Goal: Transaction & Acquisition: Purchase product/service

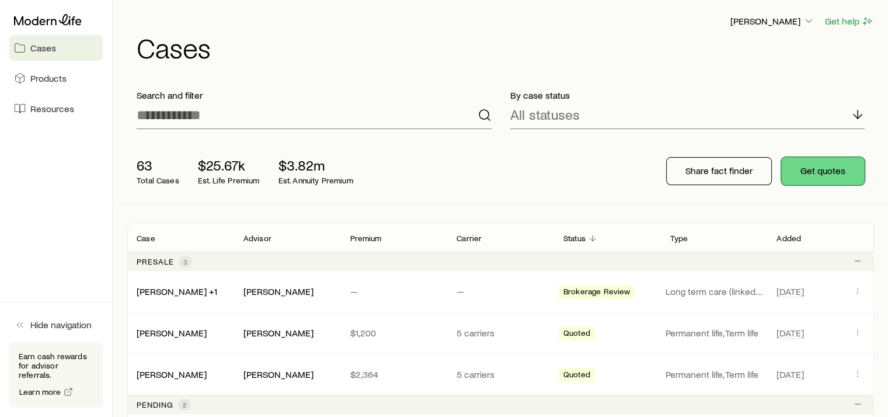
click at [828, 173] on button "Get quotes" at bounding box center [822, 171] width 83 height 28
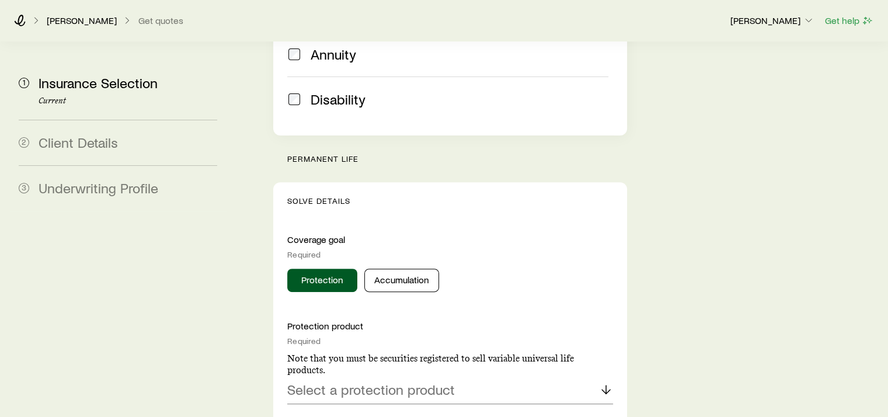
scroll to position [409, 0]
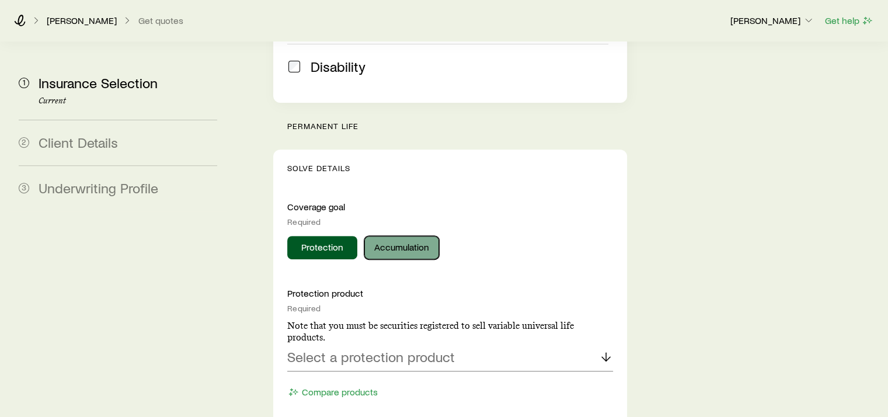
click at [414, 236] on button "Accumulation" at bounding box center [401, 247] width 75 height 23
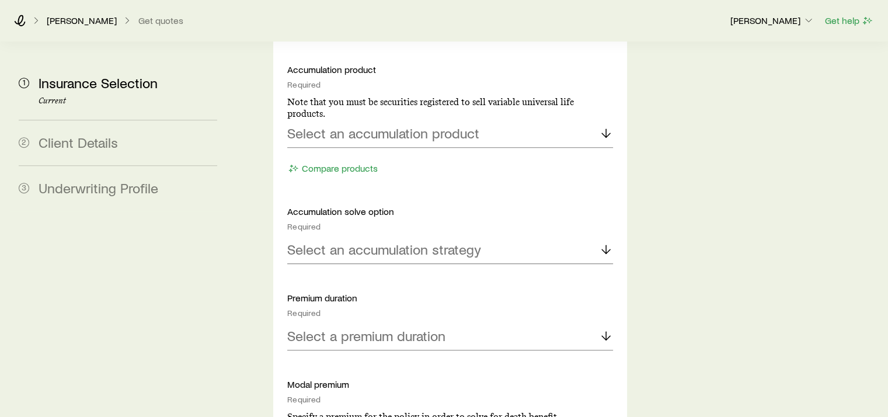
scroll to position [642, 0]
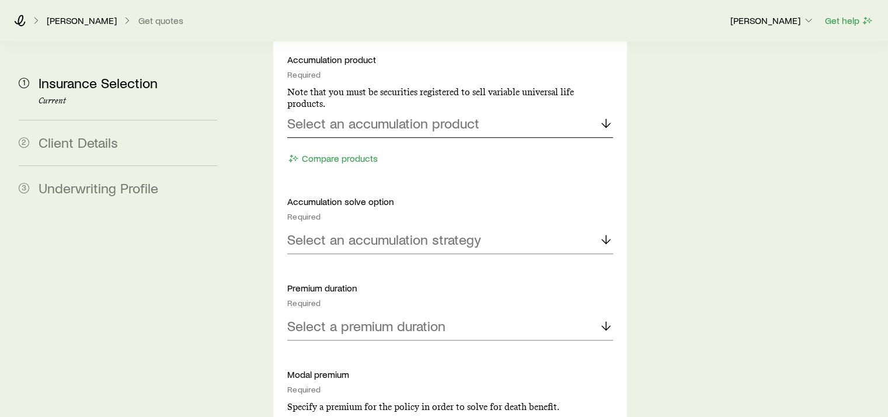
click at [606, 119] on line at bounding box center [606, 123] width 0 height 8
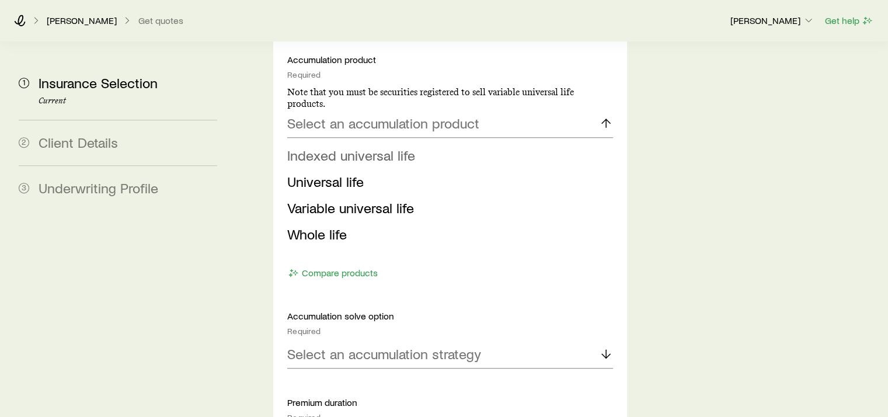
click at [383, 147] on span "Indexed universal life" at bounding box center [351, 155] width 128 height 17
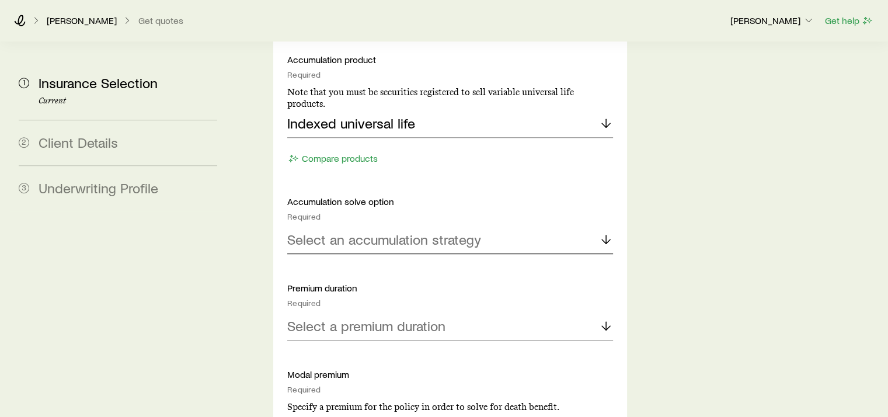
click at [609, 232] on icon at bounding box center [606, 239] width 14 height 14
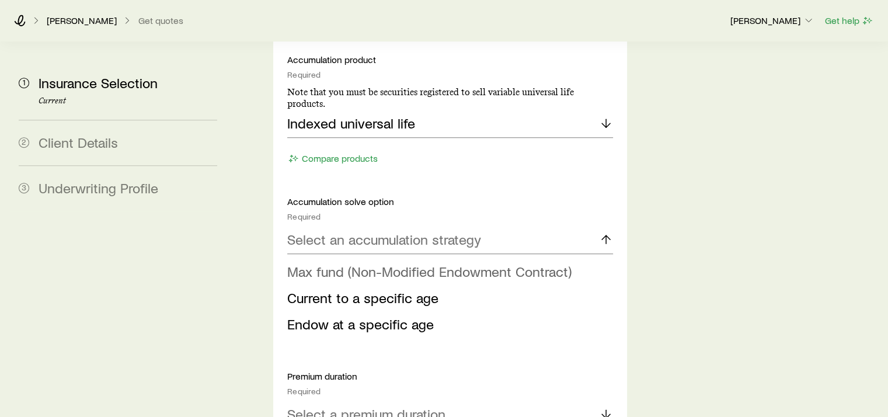
click at [489, 263] on span "Max fund (Non-Modified Endowment Contract)" at bounding box center [429, 271] width 284 height 17
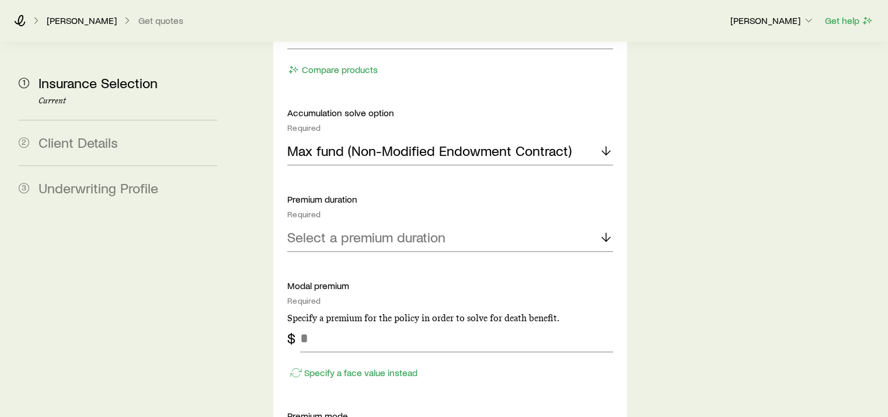
scroll to position [759, 0]
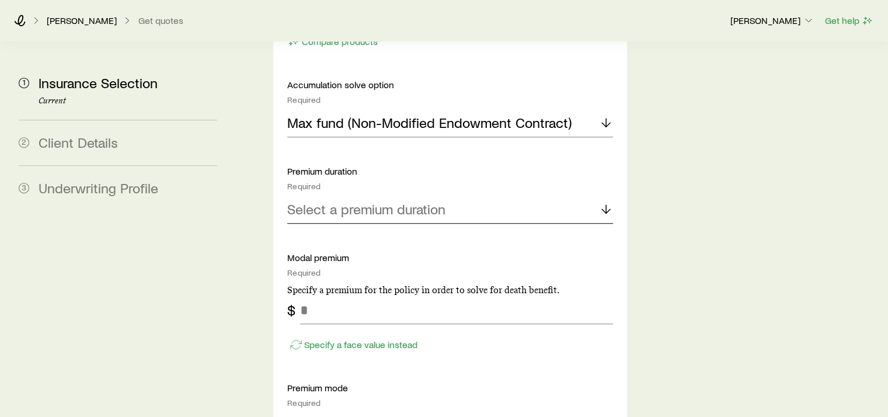
click at [606, 205] on line at bounding box center [606, 209] width 0 height 8
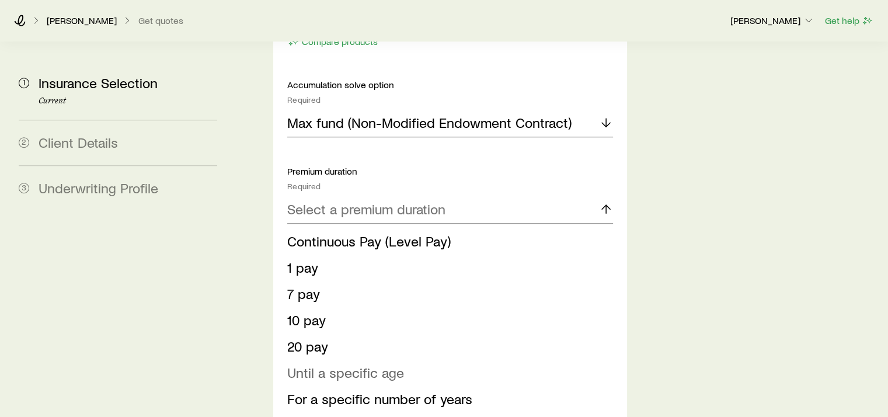
click at [388, 364] on span "Until a specific age" at bounding box center [345, 372] width 117 height 17
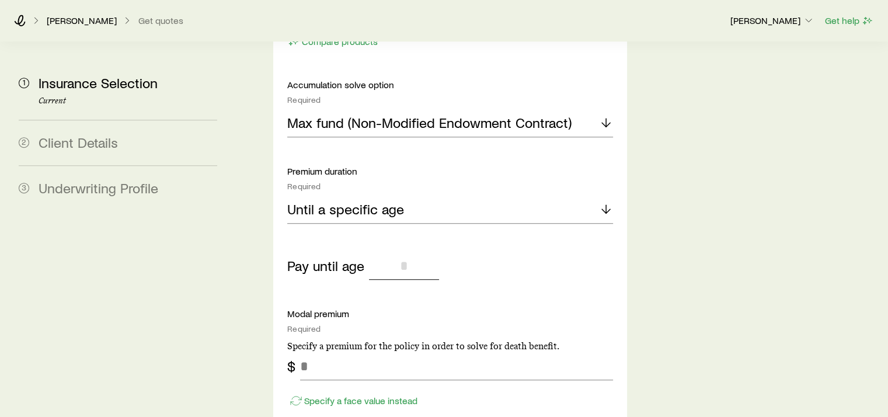
click at [392, 252] on input "tel" at bounding box center [404, 266] width 70 height 28
type input "*"
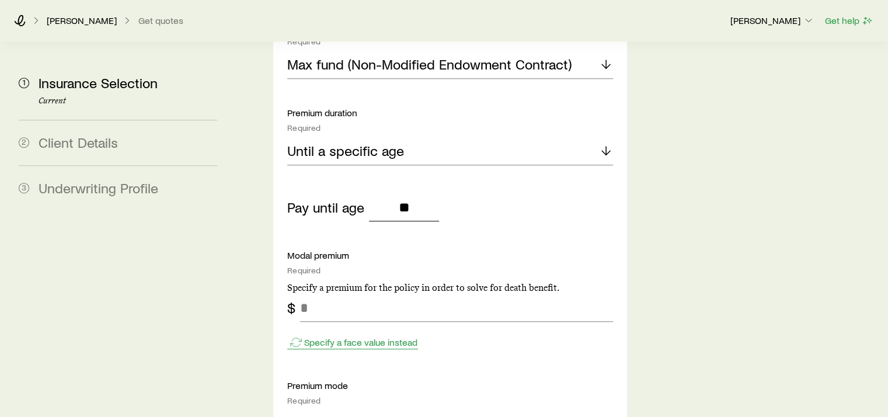
type input "**"
click at [410, 336] on p "Specify a face value instead" at bounding box center [360, 342] width 113 height 12
click at [354, 294] on input "tel" at bounding box center [456, 308] width 312 height 28
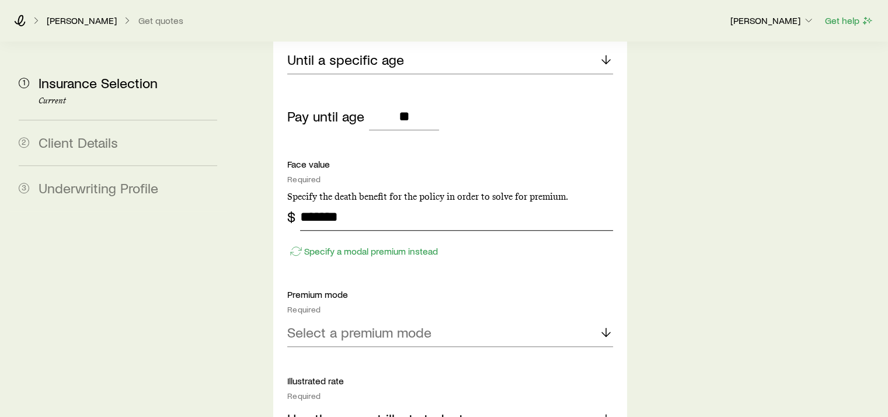
scroll to position [934, 0]
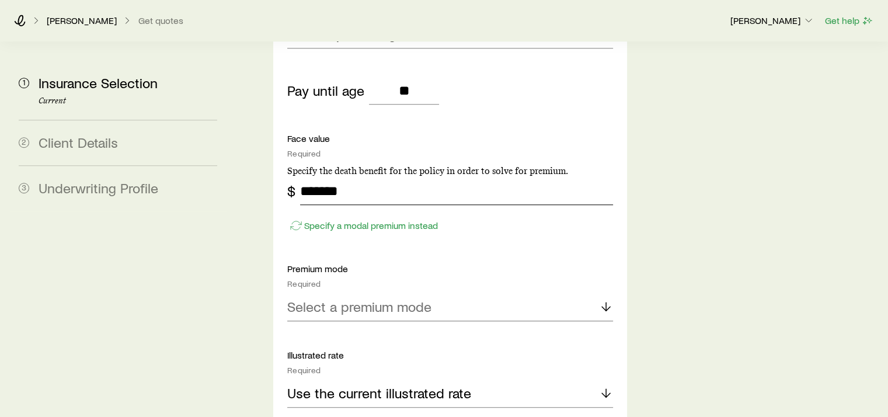
type input "*******"
click at [602, 306] on polyline at bounding box center [606, 308] width 8 height 4
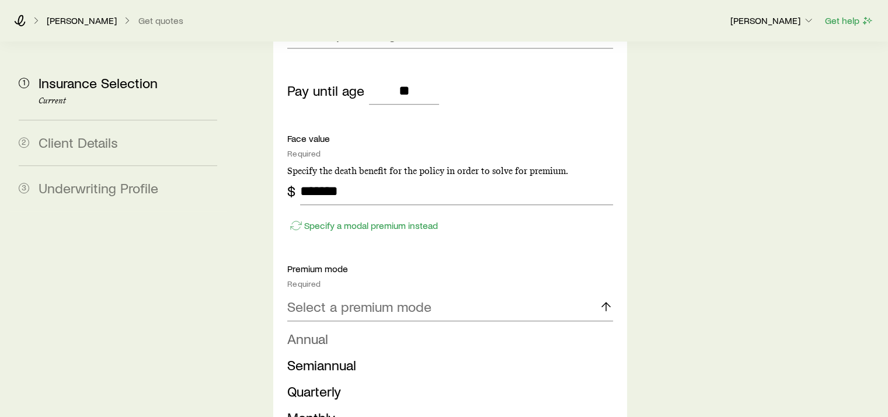
click at [303, 330] on span "Annual" at bounding box center [307, 338] width 41 height 17
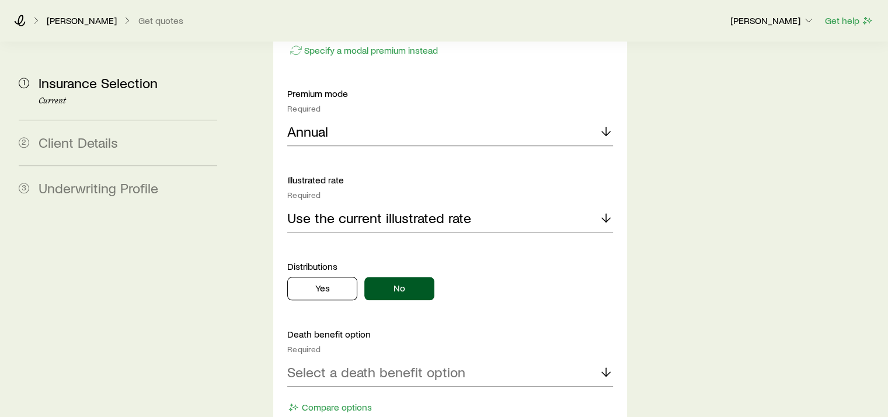
scroll to position [1226, 0]
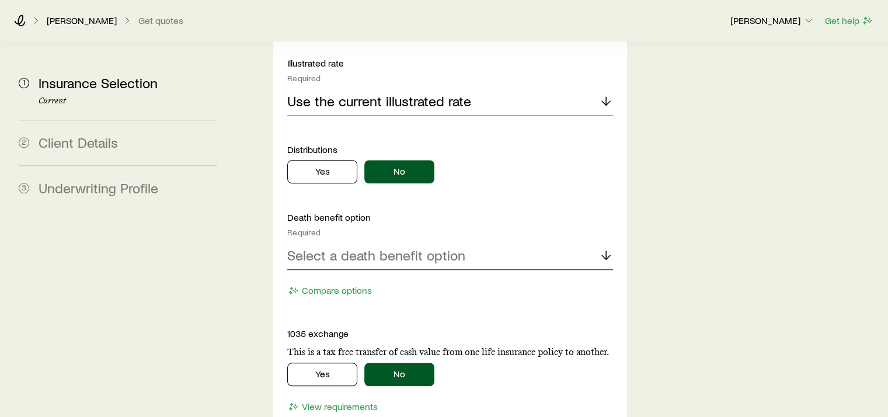
click at [606, 251] on line at bounding box center [606, 255] width 0 height 8
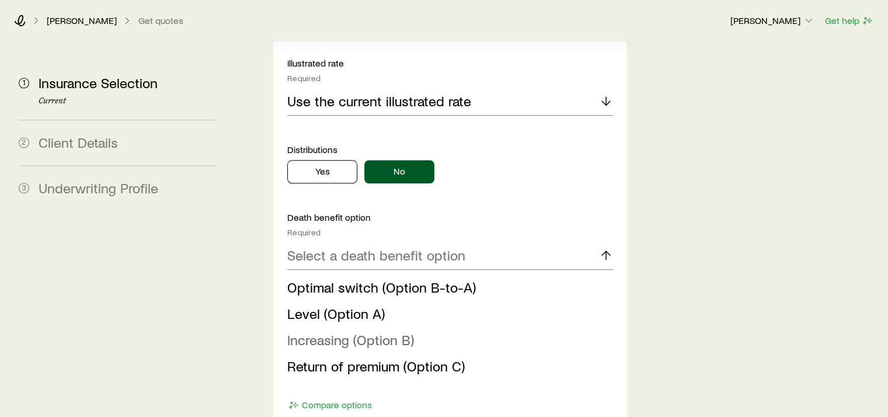
click at [392, 331] on span "Increasing (Option B)" at bounding box center [350, 339] width 127 height 17
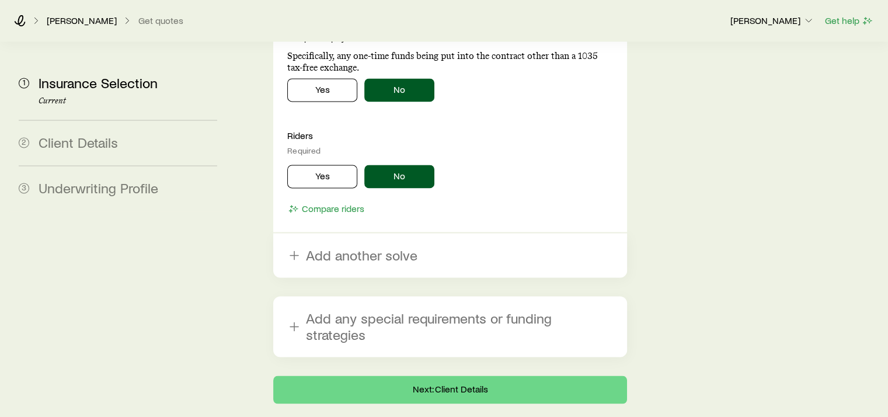
scroll to position [1698, 0]
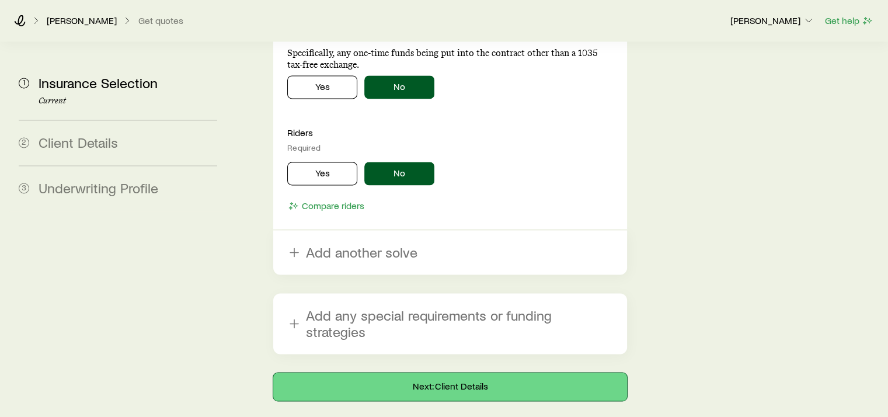
click at [466, 372] on button "Next: Client Details" at bounding box center [449, 386] width 353 height 28
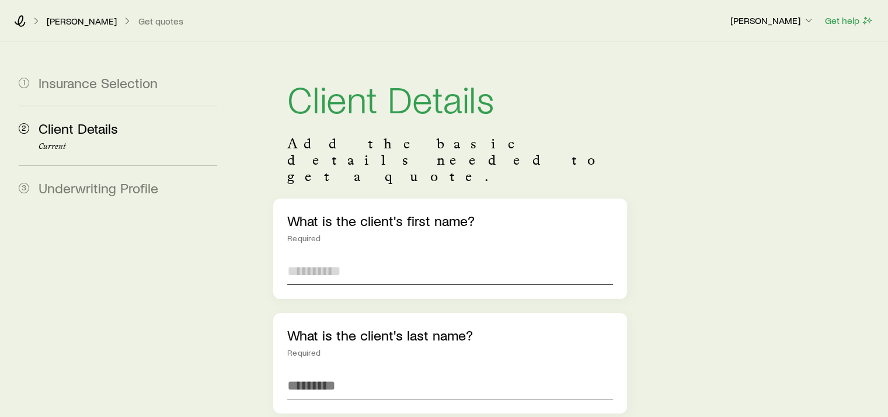
click at [372, 257] on input "text" at bounding box center [449, 271] width 325 height 28
type input "******"
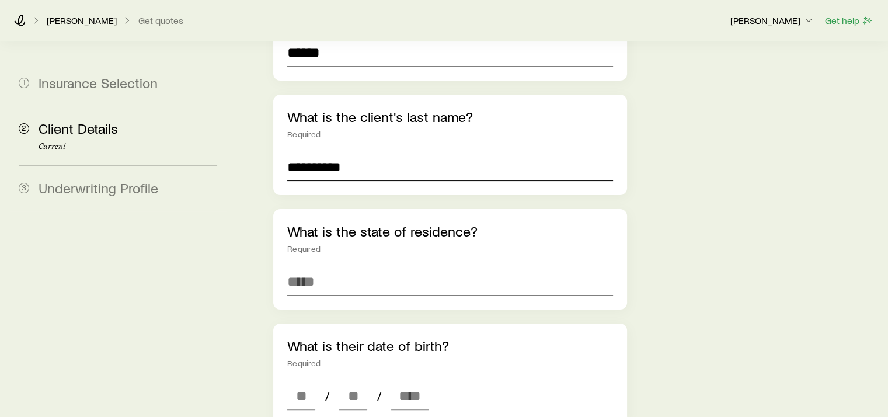
scroll to position [233, 0]
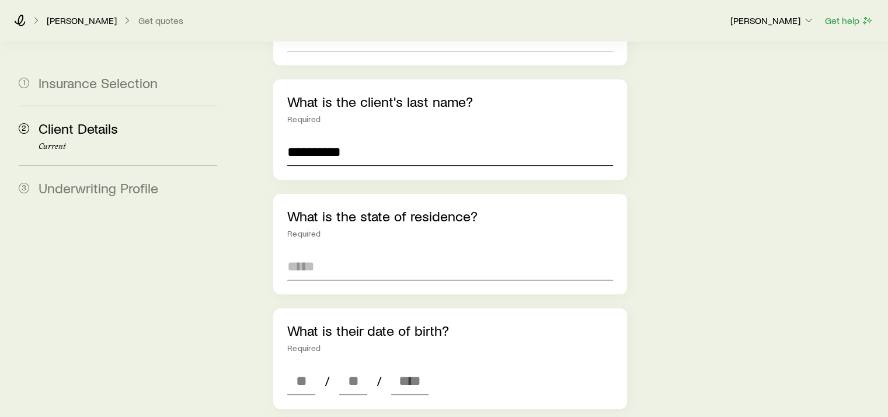
type input "**********"
click at [369, 252] on input at bounding box center [449, 266] width 325 height 28
type input "**********"
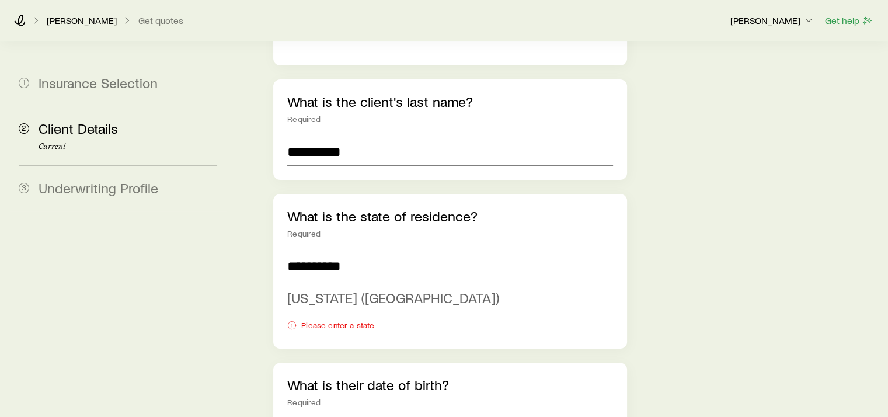
click at [306, 289] on span "[US_STATE] ([GEOGRAPHIC_DATA])" at bounding box center [393, 297] width 212 height 17
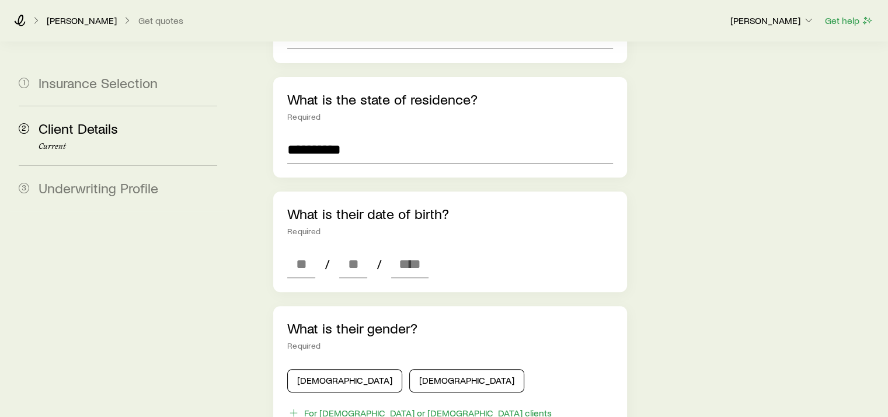
scroll to position [409, 0]
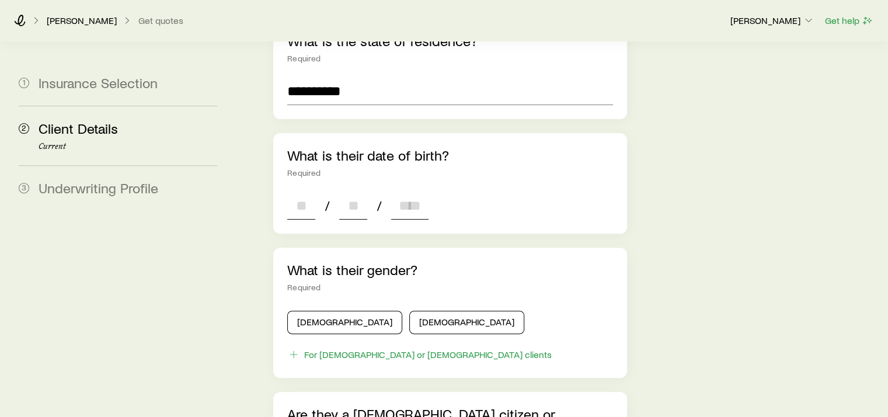
click at [295, 191] on input at bounding box center [301, 205] width 28 height 28
type input "**"
type input "****"
type input "*"
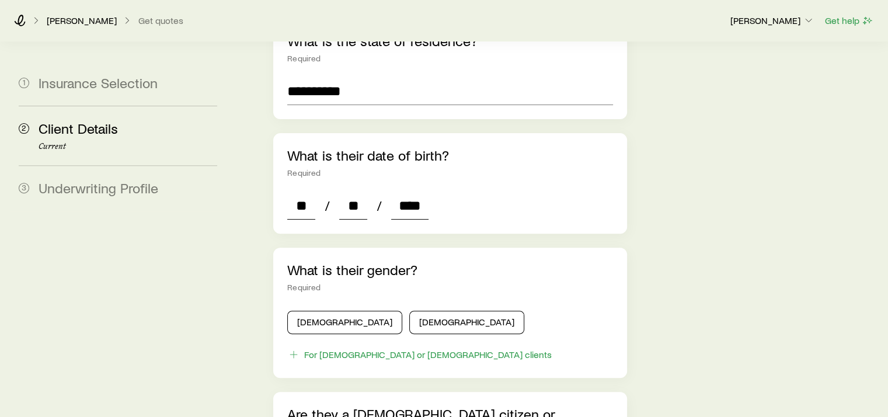
type input "*"
type input "****"
click at [409, 311] on button "[DEMOGRAPHIC_DATA]" at bounding box center [466, 322] width 115 height 23
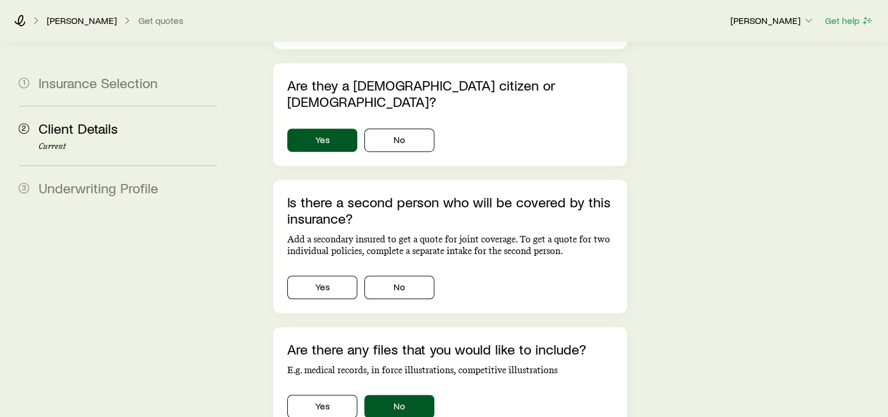
scroll to position [759, 0]
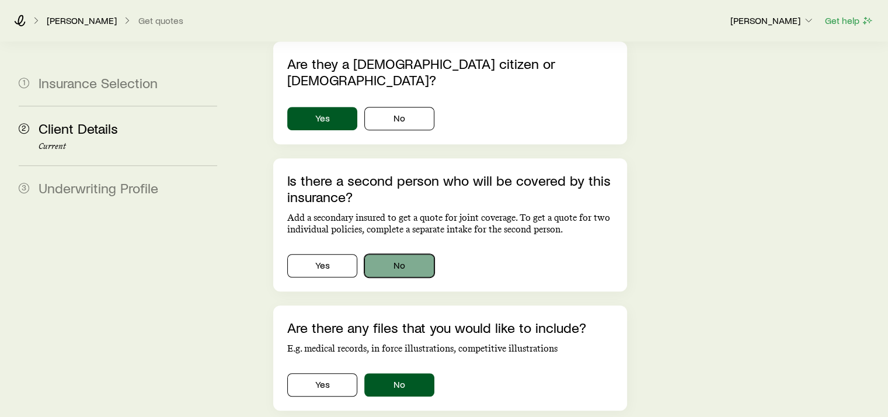
click at [412, 254] on button "No" at bounding box center [399, 265] width 70 height 23
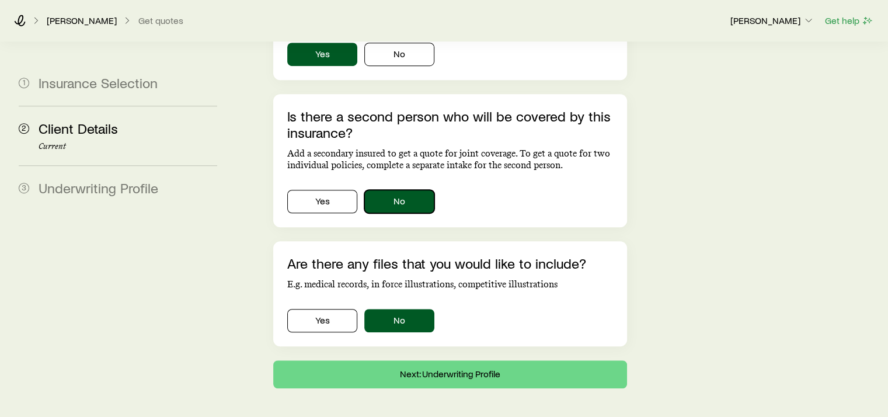
scroll to position [824, 0]
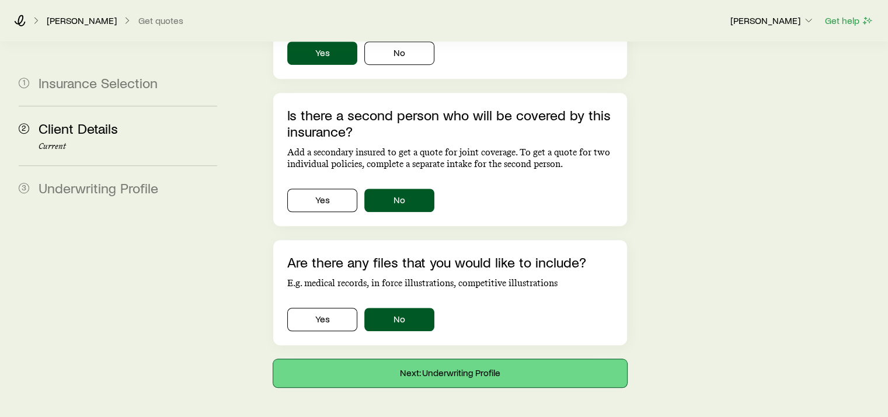
click at [474, 359] on button "Next: Underwriting Profile" at bounding box center [449, 373] width 353 height 28
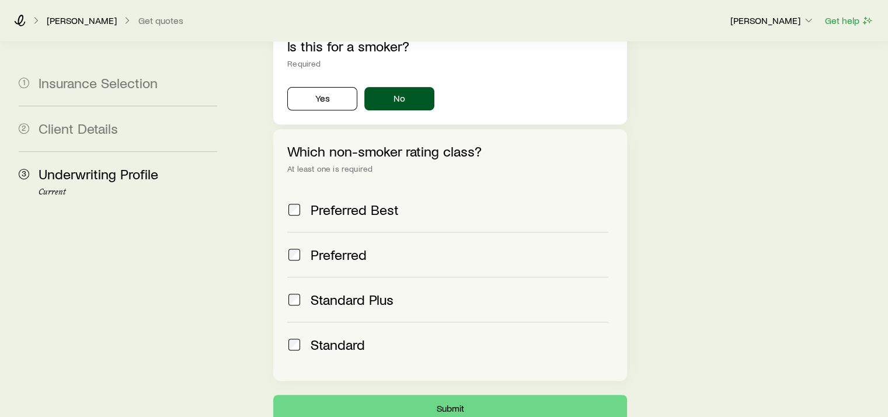
scroll to position [467, 0]
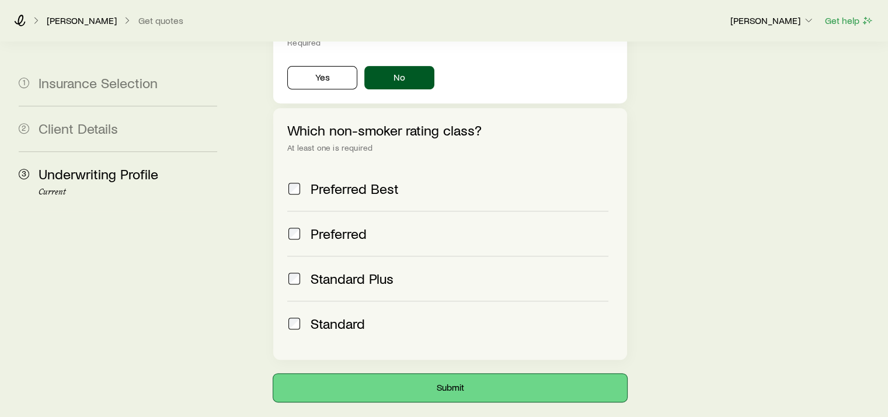
click at [447, 374] on button "Submit" at bounding box center [449, 388] width 353 height 28
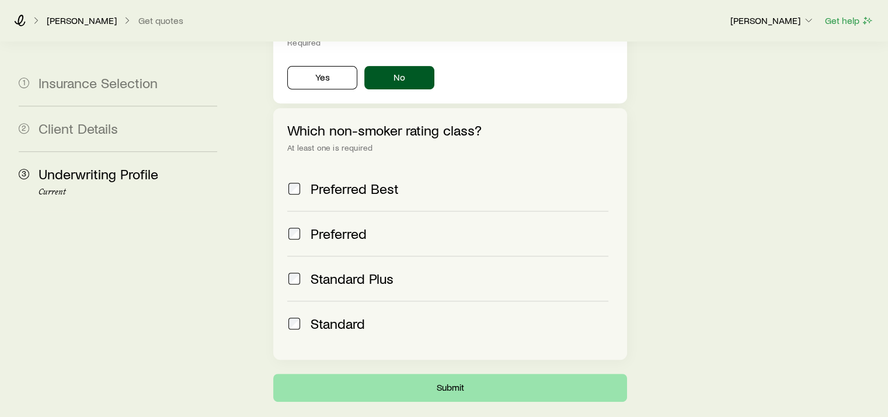
scroll to position [0, 0]
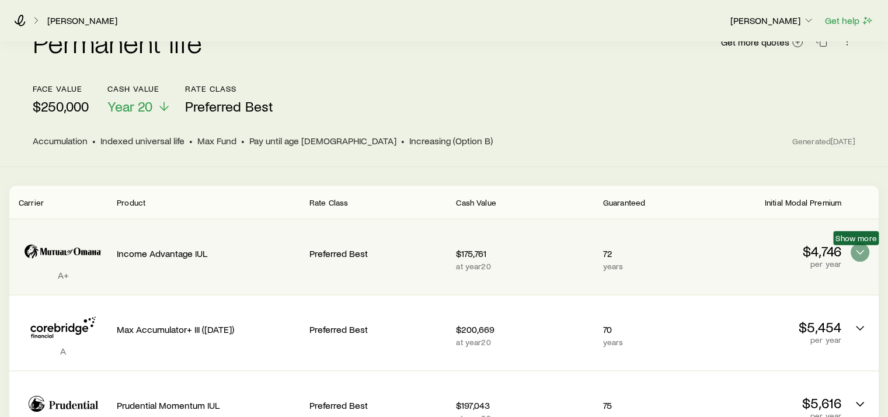
scroll to position [28, 0]
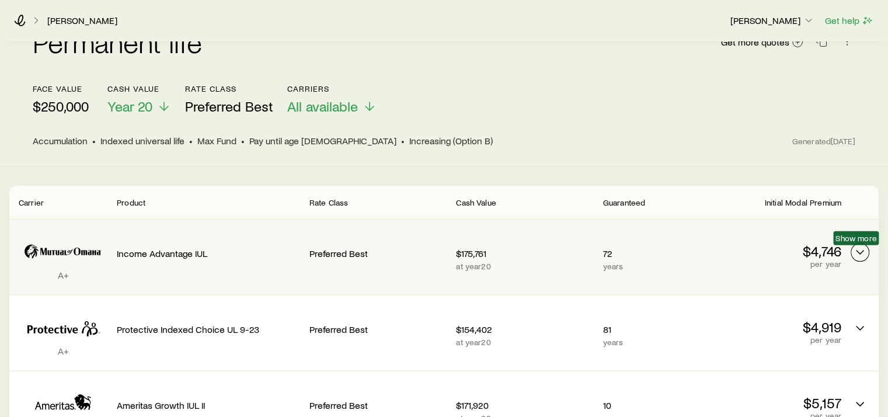
click at [857, 248] on icon "Permanent quotes" at bounding box center [860, 252] width 14 height 14
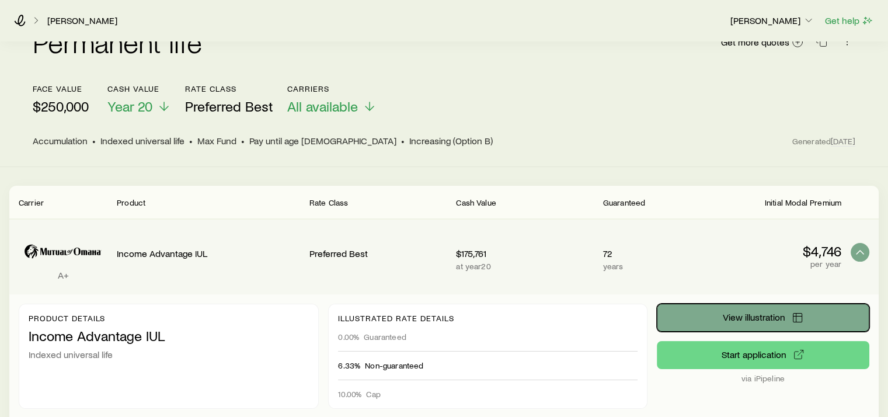
click at [762, 319] on span "View illustration" at bounding box center [753, 316] width 62 height 9
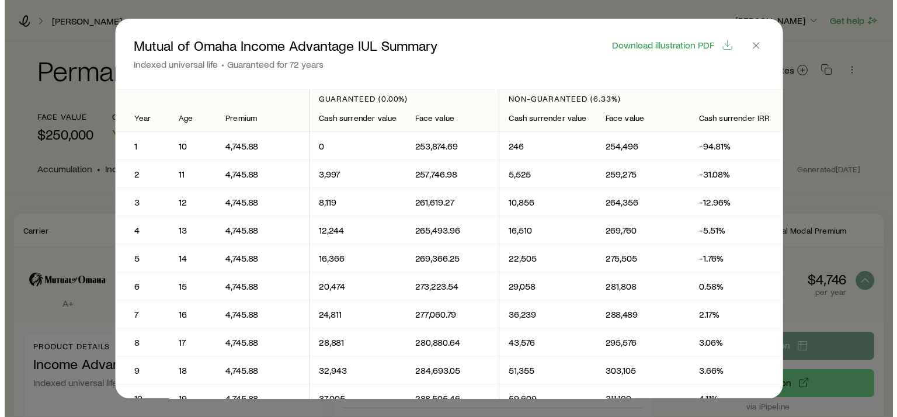
scroll to position [0, 0]
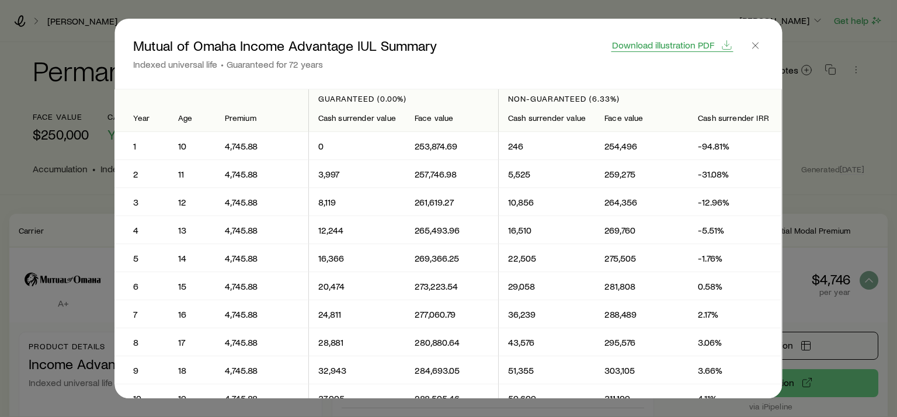
click at [673, 44] on span "Download illustration PDF" at bounding box center [663, 44] width 102 height 9
click at [761, 47] on icon "button" at bounding box center [755, 46] width 12 height 12
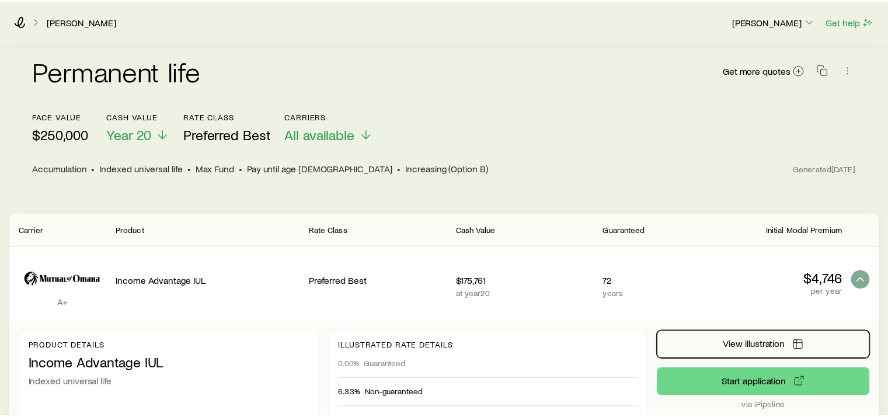
scroll to position [28, 0]
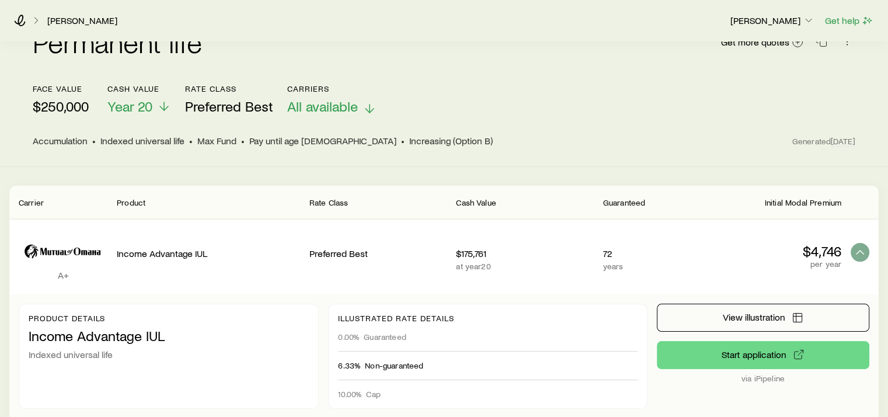
click at [365, 105] on icon at bounding box center [369, 109] width 14 height 14
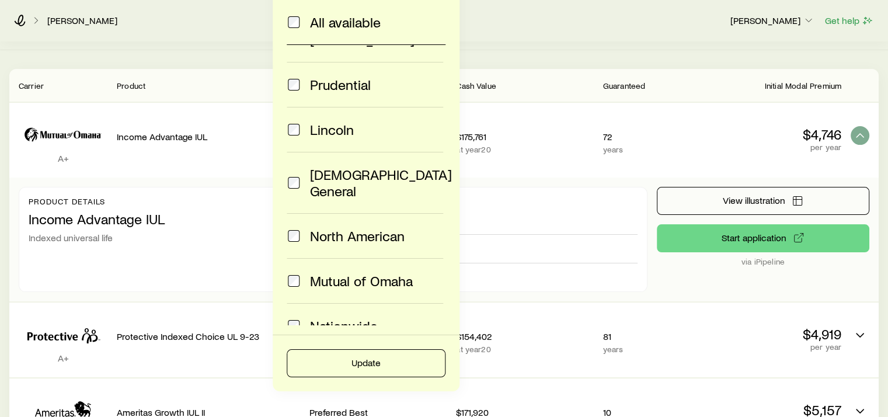
scroll to position [0, 0]
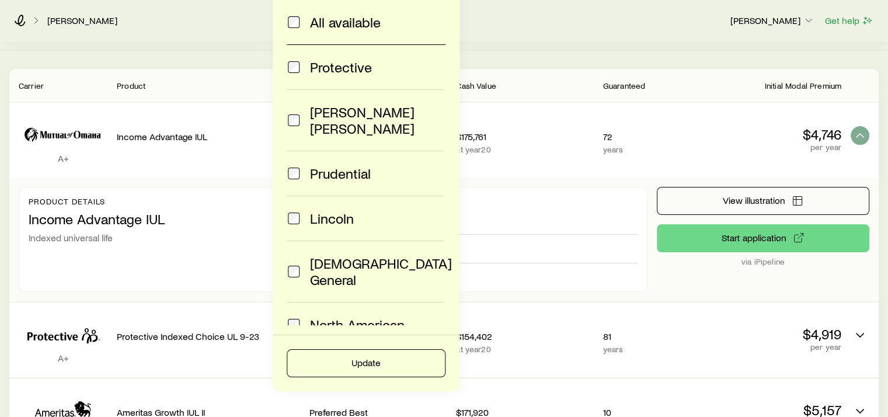
click at [542, 37] on div "[PERSON_NAME] [PERSON_NAME] Get help" at bounding box center [444, 20] width 888 height 42
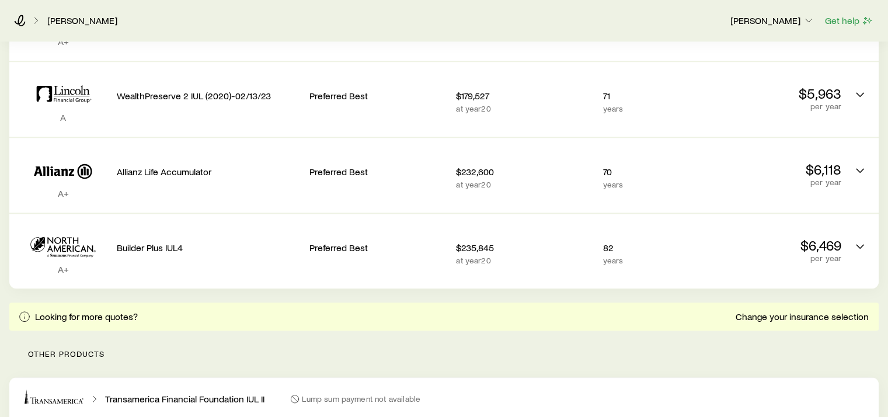
scroll to position [1051, 0]
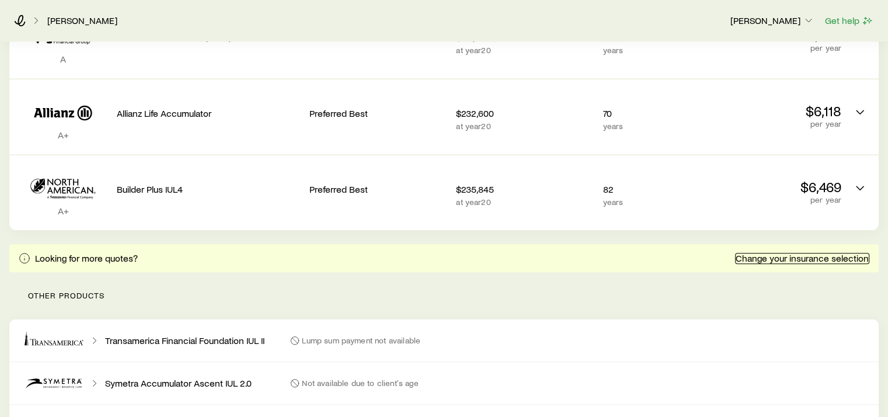
click at [786, 254] on link "Change your insurance selection" at bounding box center [802, 258] width 134 height 11
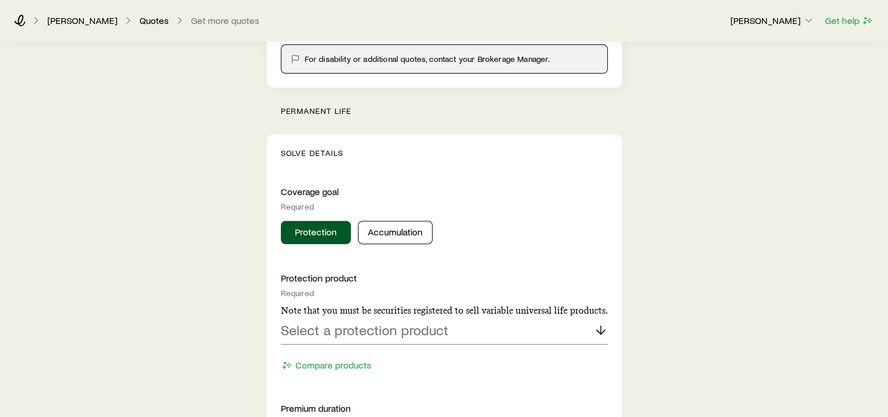
scroll to position [467, 0]
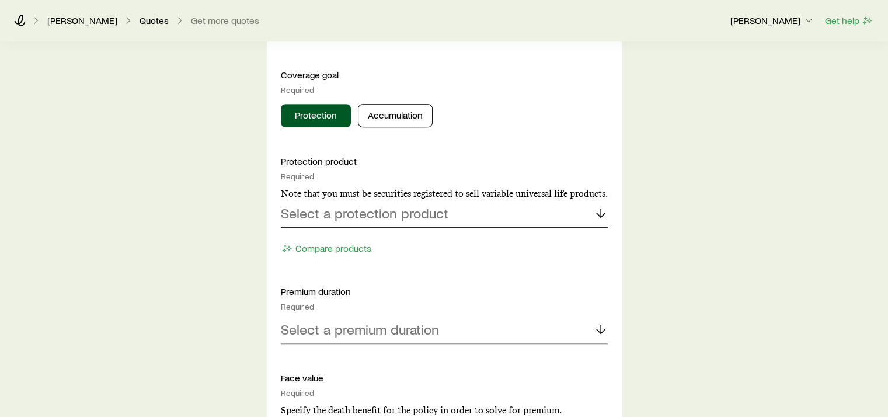
click at [598, 211] on icon at bounding box center [601, 213] width 14 height 14
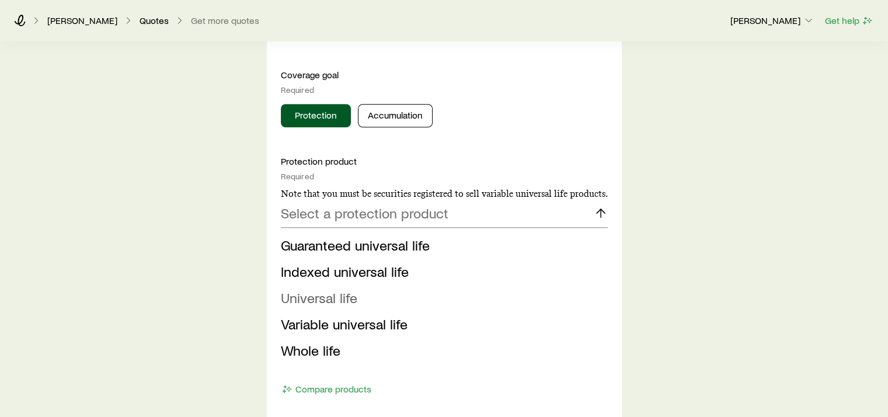
click at [346, 296] on span "Universal life" at bounding box center [319, 297] width 76 height 17
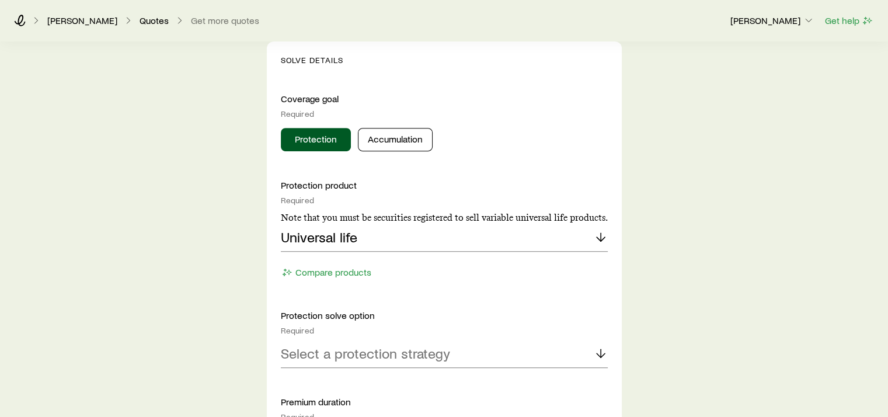
scroll to position [409, 0]
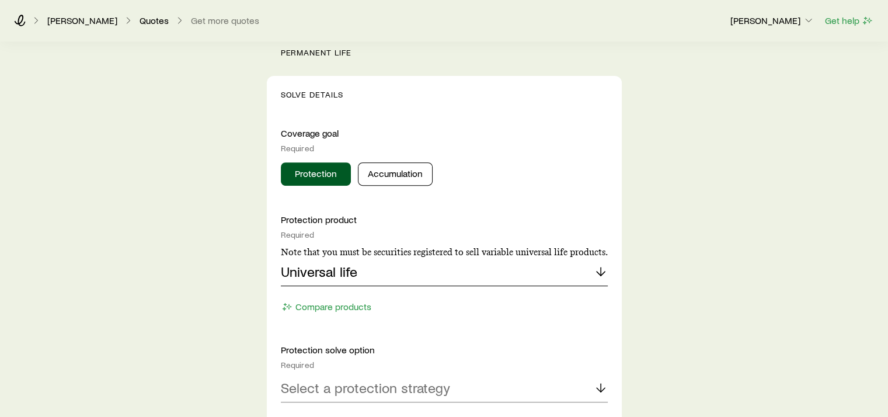
click at [599, 266] on icon at bounding box center [601, 271] width 14 height 14
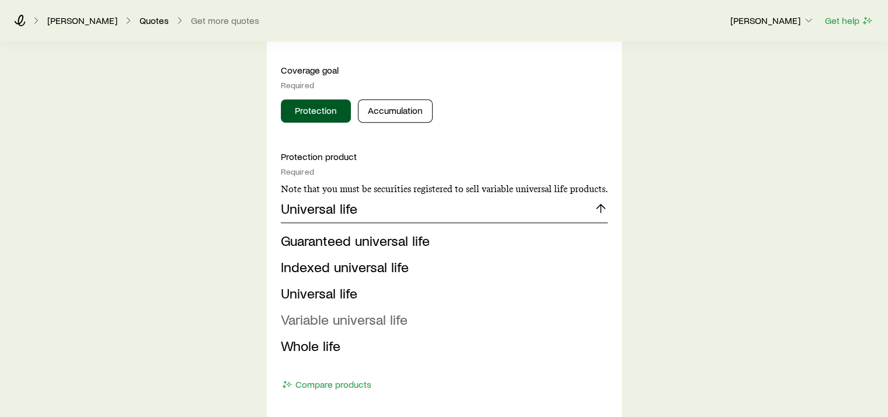
scroll to position [525, 0]
